Goal: Task Accomplishment & Management: Manage account settings

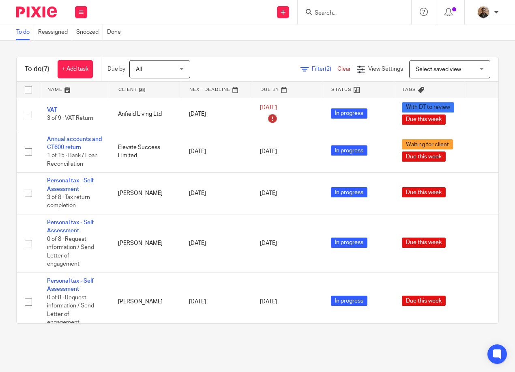
click at [327, 10] on input "Search" at bounding box center [350, 13] width 73 height 7
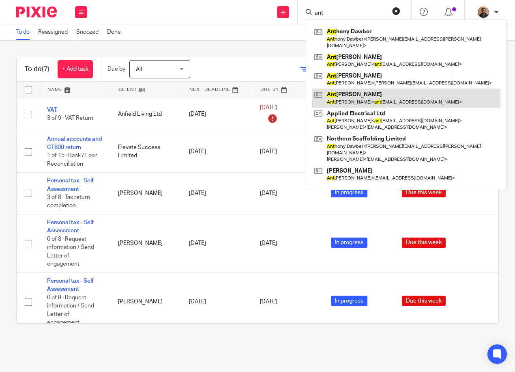
type input "ant"
click at [371, 91] on link at bounding box center [406, 97] width 188 height 19
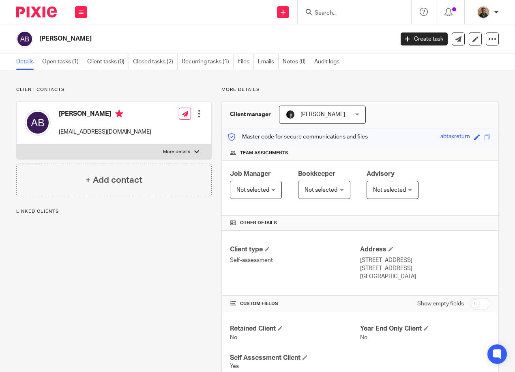
click at [168, 148] on p "More details" at bounding box center [176, 151] width 27 height 6
click at [17, 144] on input "More details" at bounding box center [16, 144] width 0 height 0
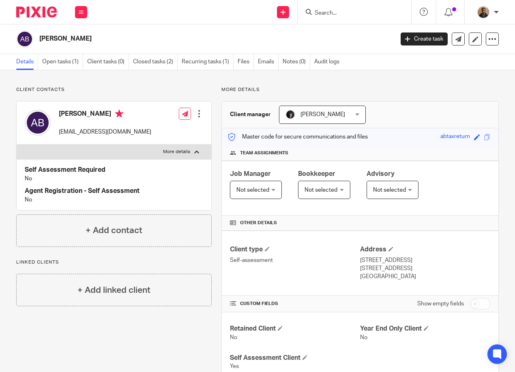
click at [189, 152] on label "More details" at bounding box center [114, 151] width 195 height 15
click at [17, 144] on input "More details" at bounding box center [16, 144] width 0 height 0
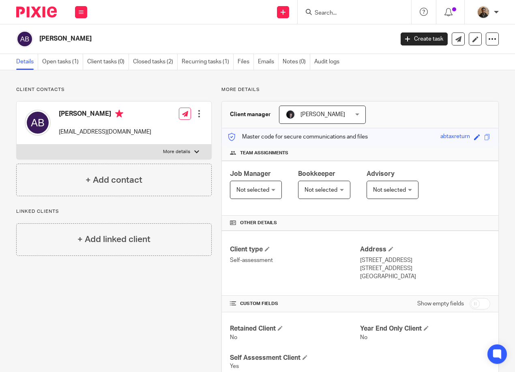
click at [175, 146] on label "More details" at bounding box center [114, 151] width 195 height 15
click at [17, 144] on input "More details" at bounding box center [16, 144] width 0 height 0
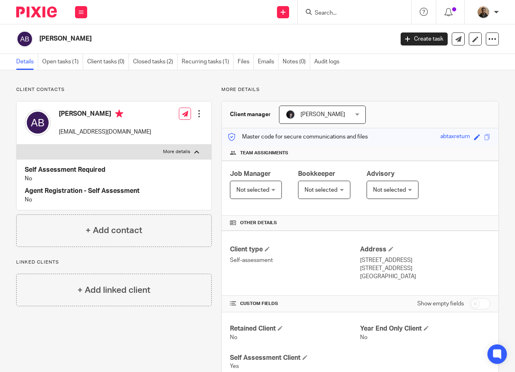
click at [187, 150] on p "More details" at bounding box center [176, 151] width 27 height 6
click at [17, 144] on input "More details" at bounding box center [16, 144] width 0 height 0
checkbox input "false"
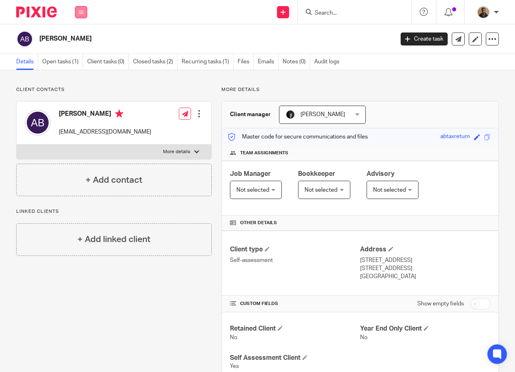
drag, startPoint x: 82, startPoint y: 13, endPoint x: 78, endPoint y: 15, distance: 4.4
click at [82, 13] on icon at bounding box center [81, 12] width 5 height 5
click at [71, 39] on link "Work" at bounding box center [76, 38] width 13 height 6
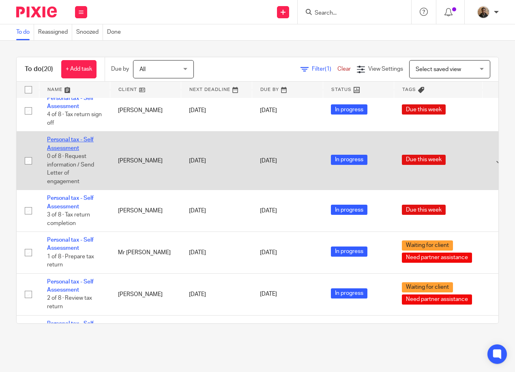
scroll to position [492, 0]
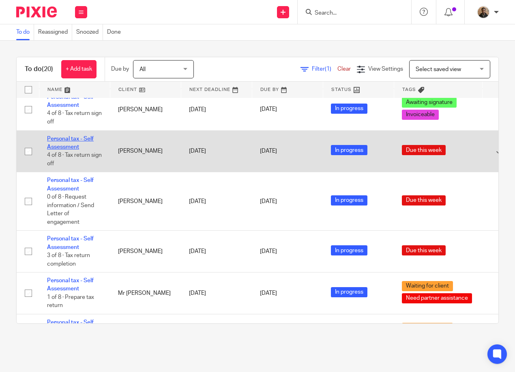
click at [69, 139] on link "Personal tax - Self Assessment" at bounding box center [70, 143] width 47 height 14
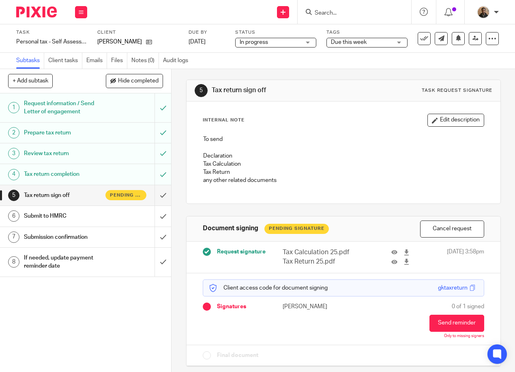
scroll to position [13, 0]
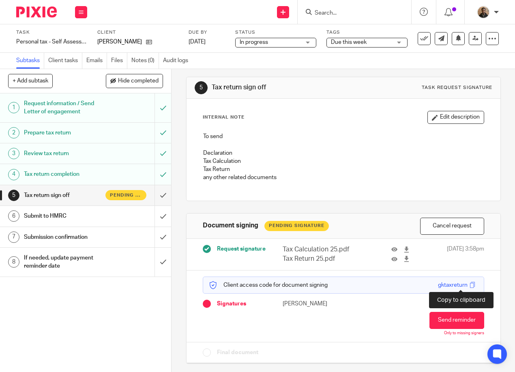
click at [470, 286] on span at bounding box center [473, 285] width 6 height 6
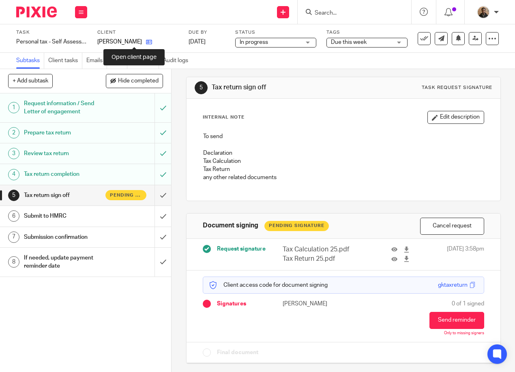
click at [146, 42] on icon at bounding box center [149, 42] width 6 height 6
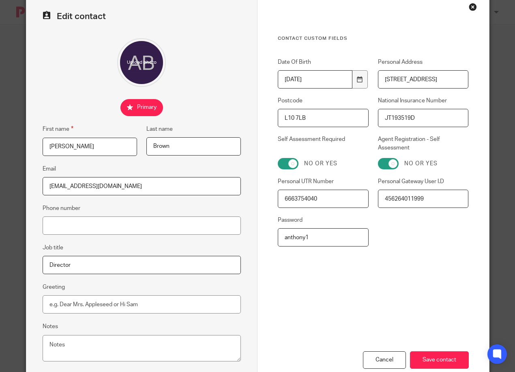
scroll to position [41, 0]
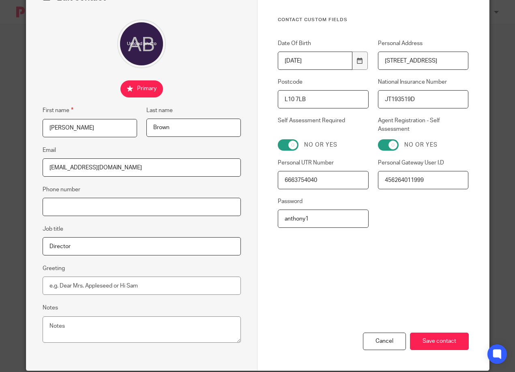
click at [98, 211] on input "Phone number" at bounding box center [142, 207] width 199 height 18
paste input "[PHONE_NUMBER]"
click at [157, 192] on fieldset "Phone number [PHONE_NUMBER]" at bounding box center [142, 200] width 199 height 31
click at [57, 205] on input "[PHONE_NUMBER]" at bounding box center [142, 207] width 199 height 18
type input "07545833915"
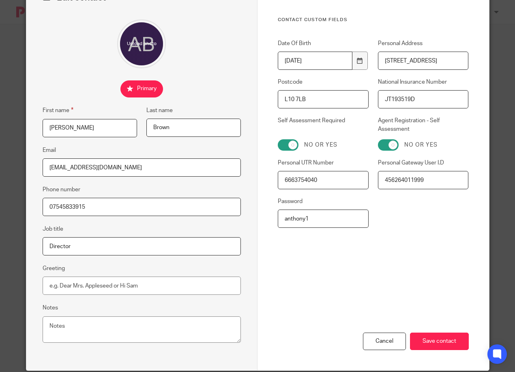
click at [108, 228] on fieldset "Job title Director" at bounding box center [142, 239] width 199 height 31
click at [441, 337] on input "Save contact" at bounding box center [439, 340] width 59 height 17
click at [454, 344] on input "Save contact" at bounding box center [439, 340] width 59 height 17
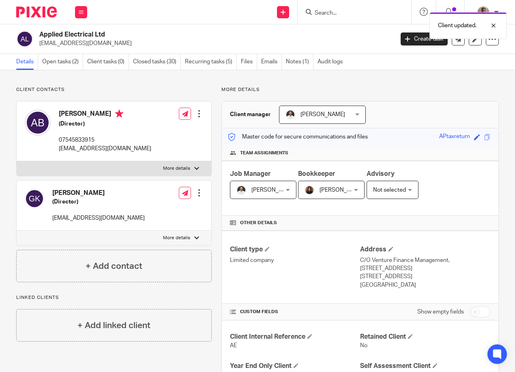
click at [197, 189] on div at bounding box center [199, 193] width 8 height 8
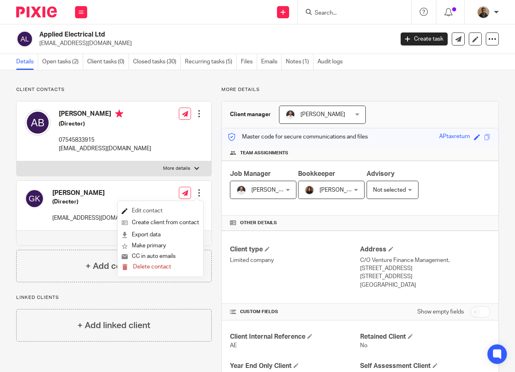
click at [157, 211] on link "Edit contact" at bounding box center [160, 211] width 77 height 12
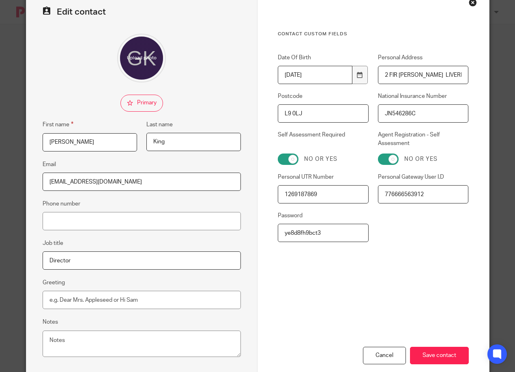
scroll to position [56, 0]
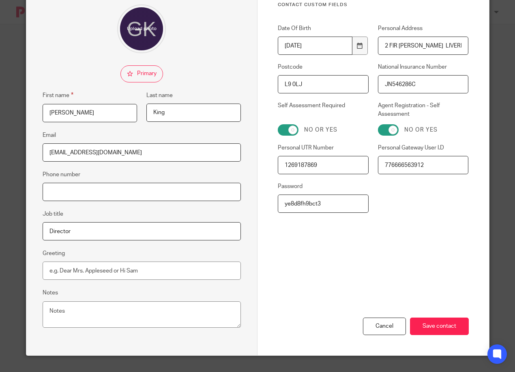
click at [171, 193] on input "Phone number" at bounding box center [142, 192] width 199 height 18
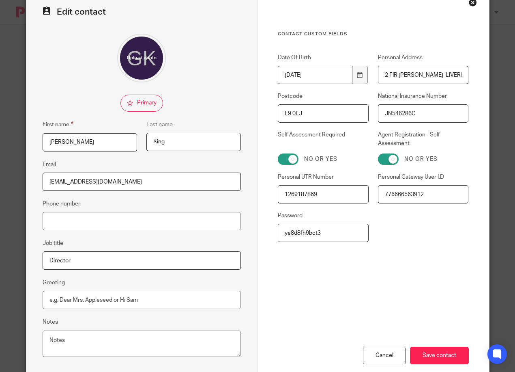
scroll to position [0, 0]
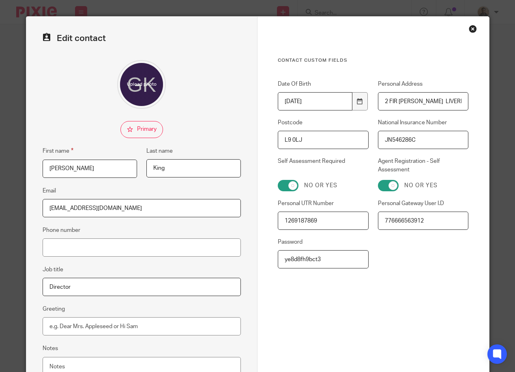
click at [471, 26] on div "Close this dialog window" at bounding box center [473, 29] width 8 height 8
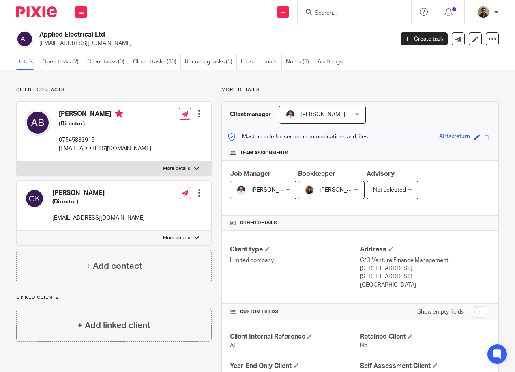
click at [194, 239] on div at bounding box center [196, 237] width 5 height 5
click at [17, 230] on input "More details" at bounding box center [16, 230] width 0 height 0
checkbox input "true"
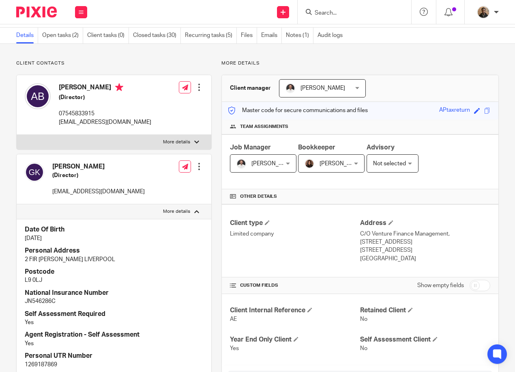
scroll to position [41, 0]
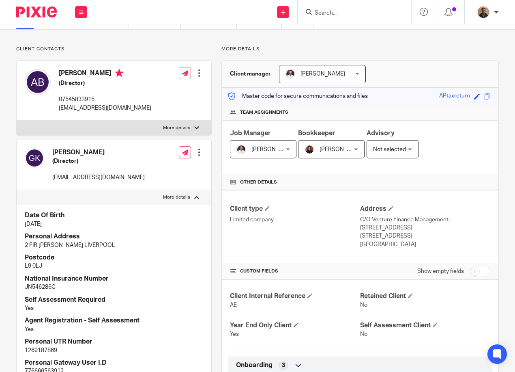
click at [198, 150] on div at bounding box center [199, 152] width 8 height 8
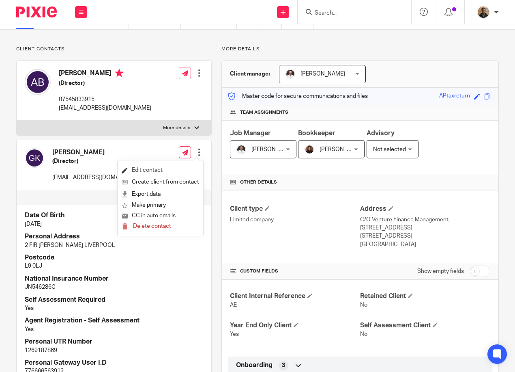
click at [158, 169] on link "Edit contact" at bounding box center [160, 170] width 77 height 12
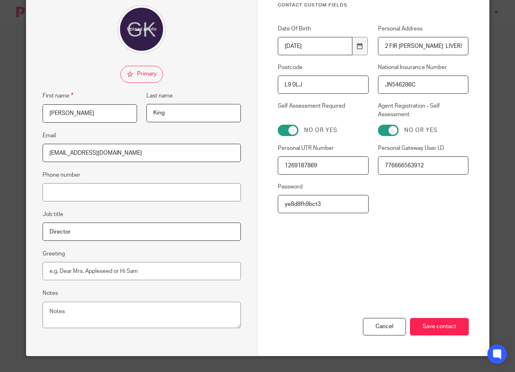
scroll to position [56, 0]
click at [136, 183] on input "Phone number" at bounding box center [142, 192] width 199 height 18
type input "07507783564"
click at [259, 235] on div "Contact Custom fields Date Of Birth [DEMOGRAPHIC_DATA] Personal Address 2 FIR G…" at bounding box center [374, 158] width 232 height 394
click at [190, 215] on fieldset "Job title Director" at bounding box center [142, 224] width 199 height 31
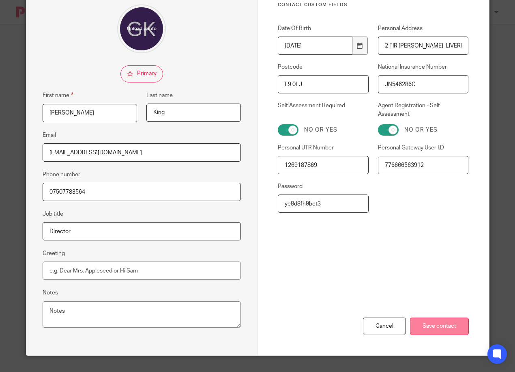
click at [442, 331] on input "Save contact" at bounding box center [439, 325] width 59 height 17
click at [431, 332] on input "Save contact" at bounding box center [439, 325] width 59 height 17
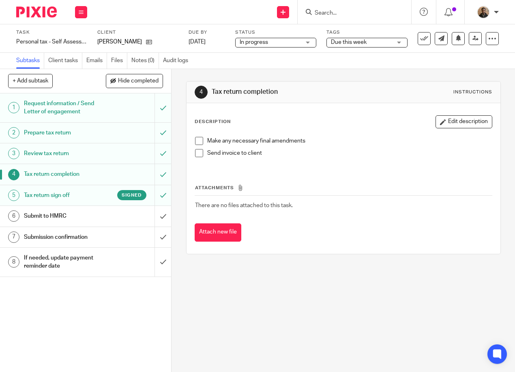
click at [113, 215] on div "Submit to HMRC" at bounding box center [85, 216] width 123 height 12
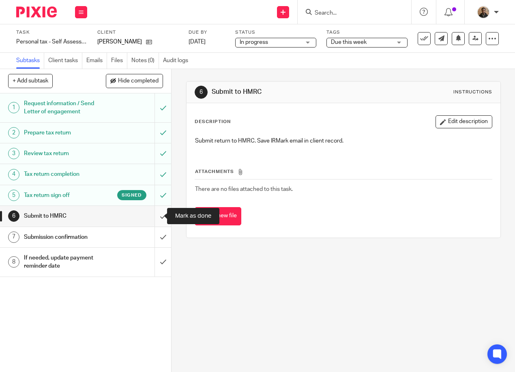
click at [151, 216] on input "submit" at bounding box center [85, 216] width 171 height 20
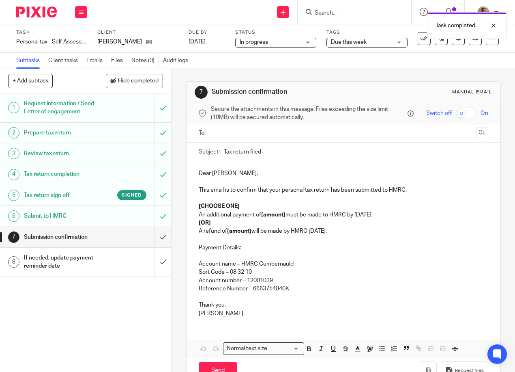
click at [224, 131] on input "text" at bounding box center [343, 133] width 259 height 9
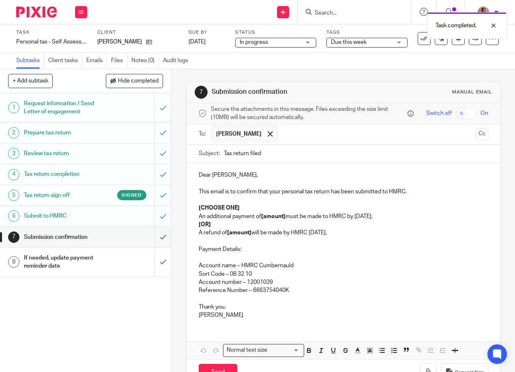
click at [209, 176] on p "Dear Anthony," at bounding box center [344, 175] width 290 height 8
drag, startPoint x: 196, startPoint y: 226, endPoint x: 350, endPoint y: 236, distance: 154.1
click at [350, 236] on div "Hi Anthony, This email is to confirm that your personal tax return has been sub…" at bounding box center [344, 244] width 314 height 162
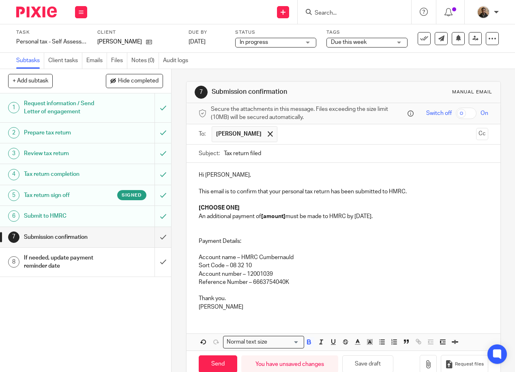
click at [384, 219] on p "An additional payment of [amount] must be made to HMRC by 31 January." at bounding box center [344, 216] width 290 height 8
drag, startPoint x: 196, startPoint y: 209, endPoint x: 239, endPoint y: 209, distance: 43.0
click at [239, 209] on p "[CHOOSE ONE]" at bounding box center [344, 208] width 290 height 8
drag, startPoint x: 195, startPoint y: 300, endPoint x: 237, endPoint y: 317, distance: 45.5
click at [237, 317] on div "Hi Anthony, This email is to confirm that your personal tax return has been sub…" at bounding box center [344, 240] width 314 height 154
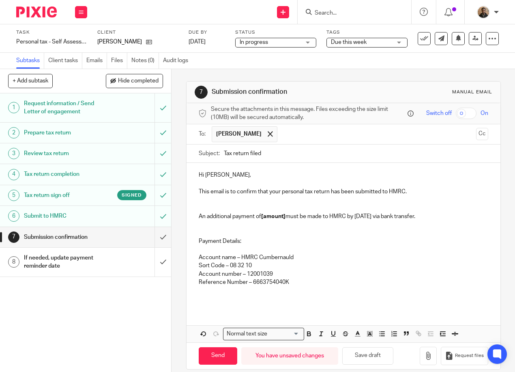
click at [237, 299] on p at bounding box center [344, 298] width 290 height 8
click at [285, 219] on strong "[amount]" at bounding box center [273, 216] width 24 height 6
click at [274, 228] on p at bounding box center [344, 224] width 290 height 8
click at [213, 298] on p at bounding box center [344, 298] width 290 height 8
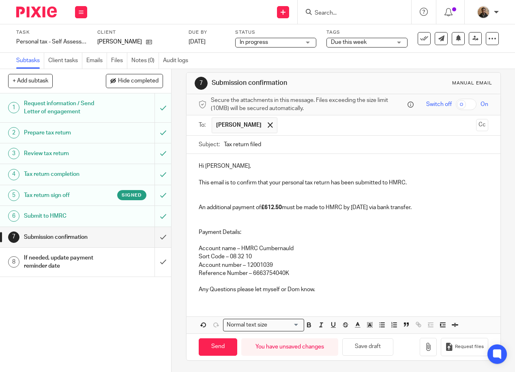
scroll to position [13, 0]
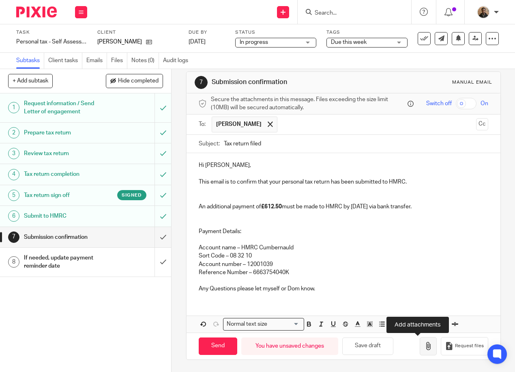
click at [424, 346] on button "button" at bounding box center [428, 346] width 17 height 18
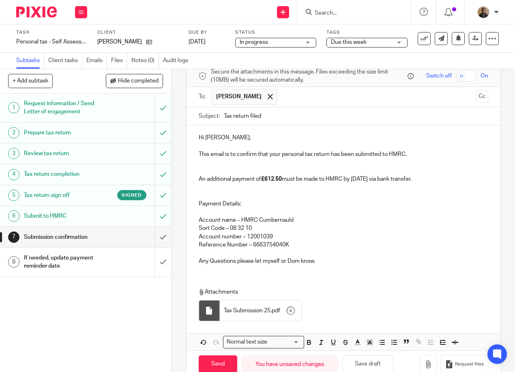
scroll to position [58, 0]
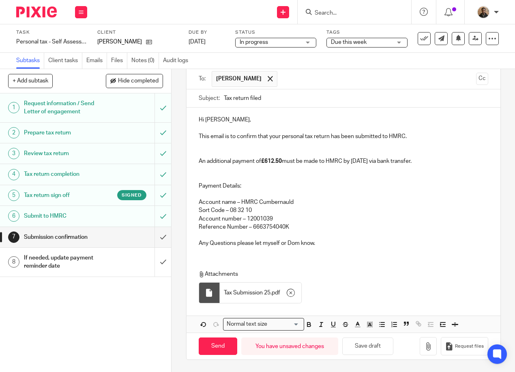
click at [195, 137] on div "Hi Anthony, This email is to confirm that your personal tax return has been sub…" at bounding box center [344, 181] width 314 height 146
click at [194, 153] on div "Hi Anthony, This email is to confirm that your personal tax return has been sub…" at bounding box center [344, 181] width 314 height 146
click at [191, 168] on div "Hi Anthony, This email is to confirm that your personal tax return has been sub…" at bounding box center [344, 181] width 314 height 146
click at [192, 160] on div "Hi Anthony, This email is to confirm that your personal tax return has been sub…" at bounding box center [344, 181] width 314 height 146
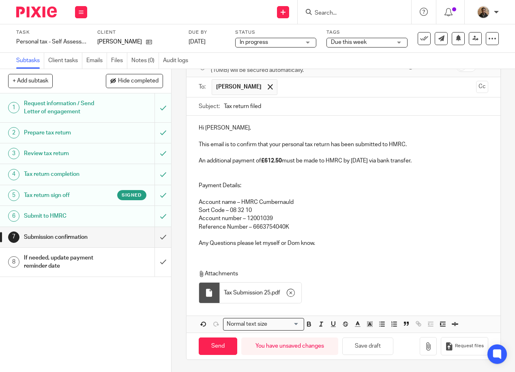
click at [194, 184] on div "Hi Anthony, This email is to confirm that your personal tax return has been sub…" at bounding box center [344, 185] width 314 height 138
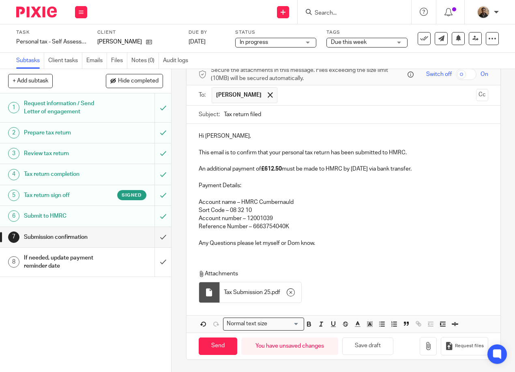
click at [179, 121] on div "7 Submission confirmation Manual email Secure the attachments in this message. …" at bounding box center [344, 220] width 344 height 303
click at [222, 349] on input "Send" at bounding box center [218, 345] width 39 height 17
type input "Sent"
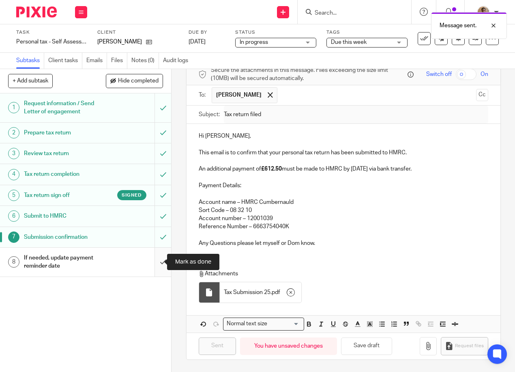
click at [157, 265] on input "submit" at bounding box center [85, 261] width 171 height 29
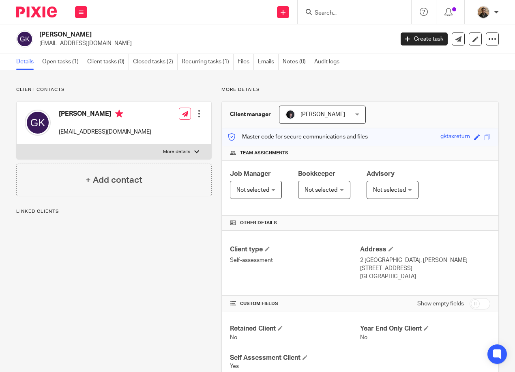
click at [183, 157] on label "More details" at bounding box center [114, 151] width 195 height 15
click at [17, 144] on input "More details" at bounding box center [16, 144] width 0 height 0
checkbox input "true"
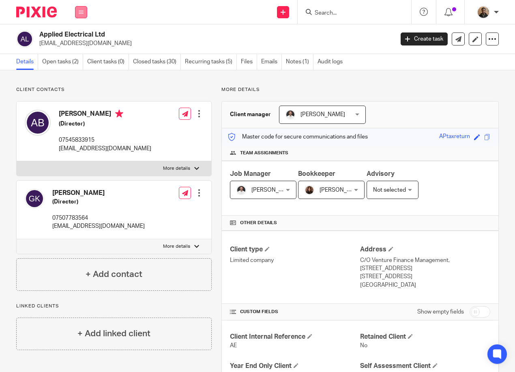
click at [82, 15] on button at bounding box center [81, 12] width 12 height 12
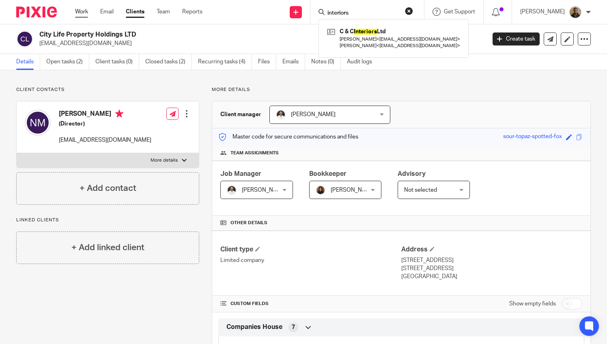
click at [85, 9] on link "Work" at bounding box center [81, 12] width 13 height 8
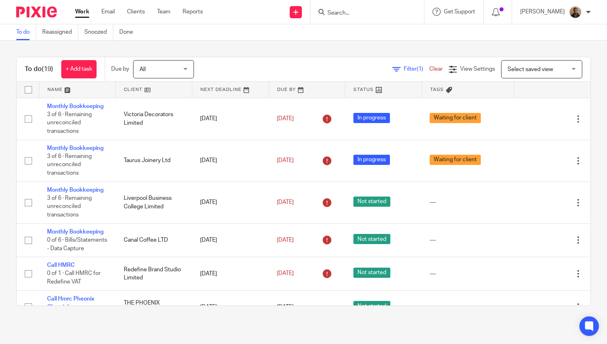
click at [515, 65] on span "Select saved view" at bounding box center [537, 68] width 59 height 17
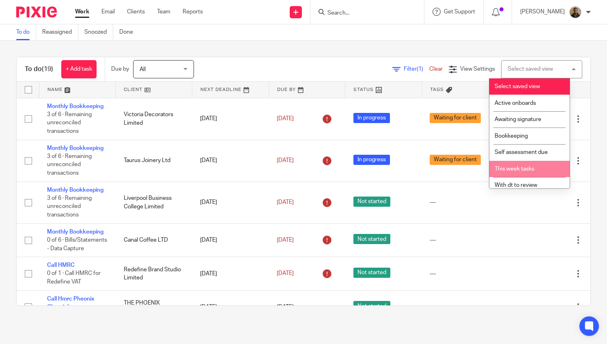
click at [525, 172] on li "This week tasks" at bounding box center [529, 169] width 80 height 17
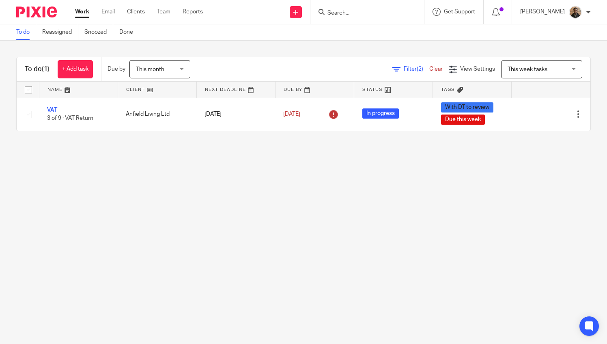
click at [155, 66] on span "This month" at bounding box center [157, 68] width 43 height 17
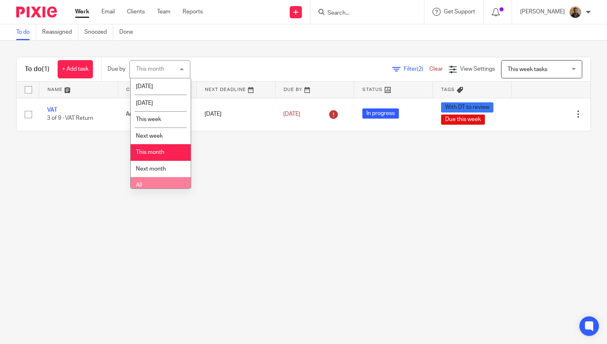
click at [143, 183] on li "All" at bounding box center [161, 185] width 60 height 17
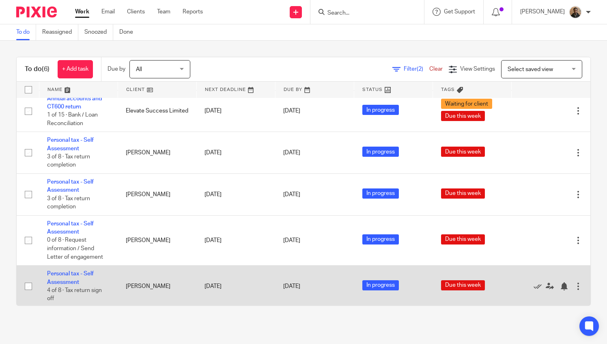
scroll to position [41, 0]
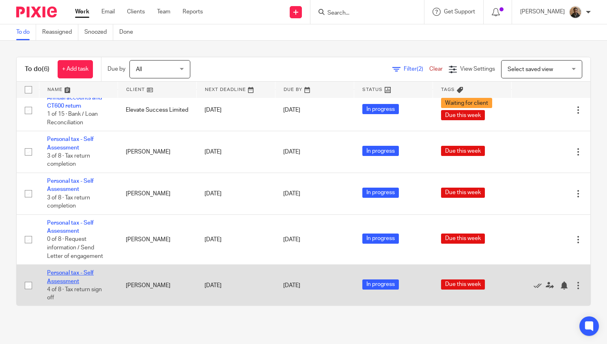
click at [69, 272] on link "Personal tax - Self Assessment" at bounding box center [70, 277] width 47 height 14
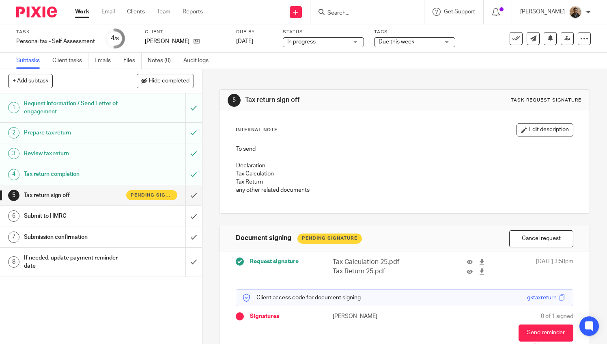
click at [442, 48] on div "Tags Due this week Due this week Waiting for client All information received Wi…" at bounding box center [414, 38] width 81 height 19
click at [444, 44] on div "Due this week" at bounding box center [414, 42] width 81 height 10
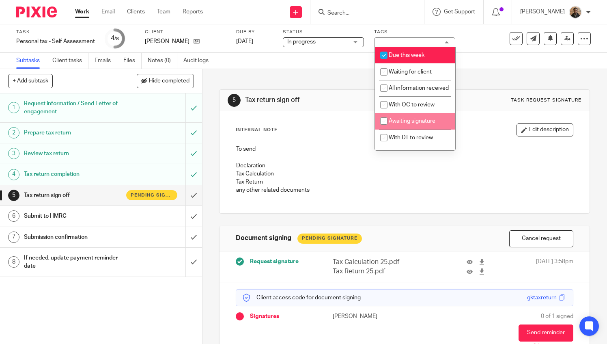
click at [417, 124] on span "Awaiting signature" at bounding box center [412, 121] width 47 height 6
checkbox input "true"
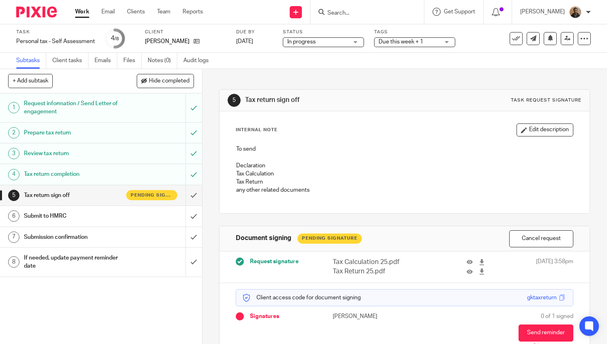
click at [334, 88] on div "5 Tax return sign off Task request signature Internal Note Edit description To …" at bounding box center [404, 226] width 371 height 315
click at [84, 11] on link "Work" at bounding box center [82, 12] width 14 height 8
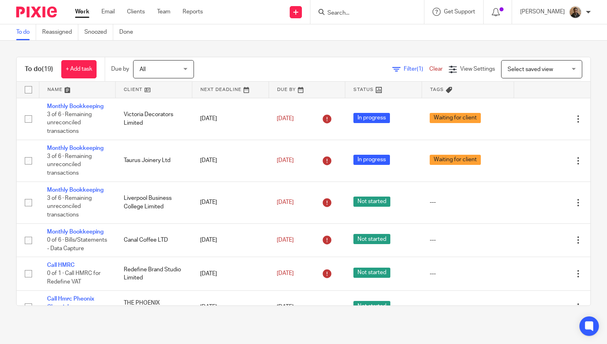
click at [508, 69] on span "Select saved view" at bounding box center [530, 70] width 45 height 6
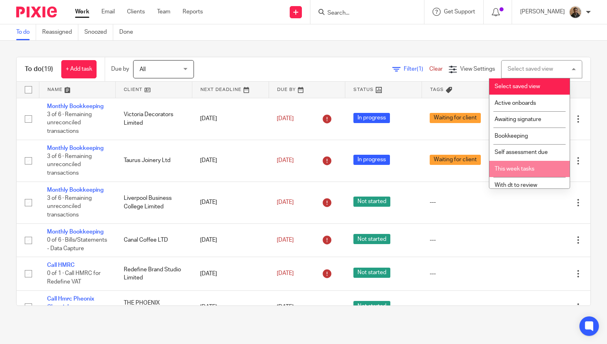
click at [516, 172] on li "This week tasks" at bounding box center [529, 169] width 80 height 17
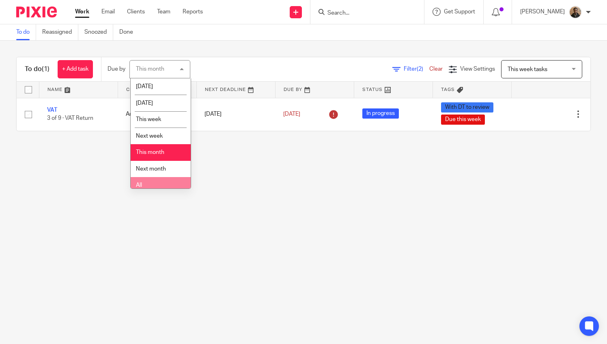
click at [160, 179] on li "All" at bounding box center [161, 185] width 60 height 17
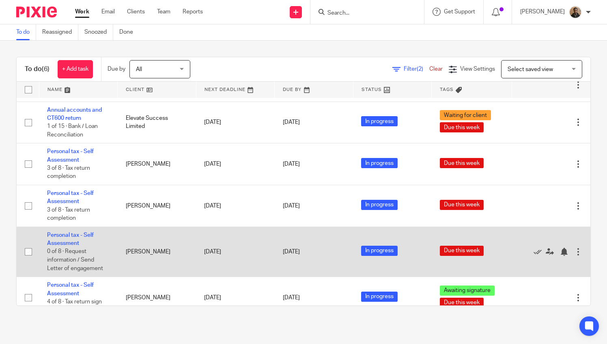
scroll to position [41, 0]
